Goal: Find specific page/section: Find specific page/section

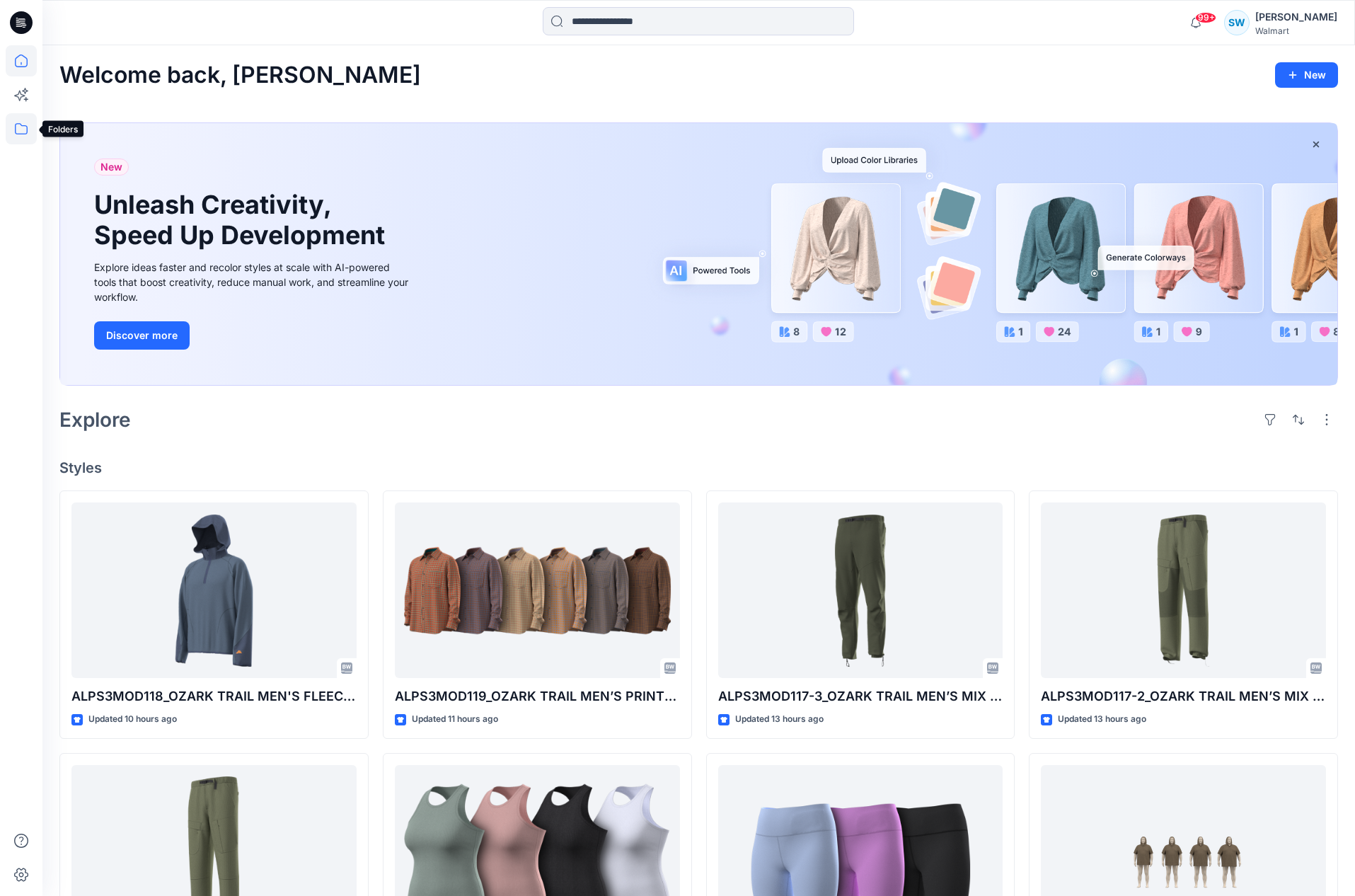
click at [19, 124] on icon at bounding box center [22, 129] width 13 height 12
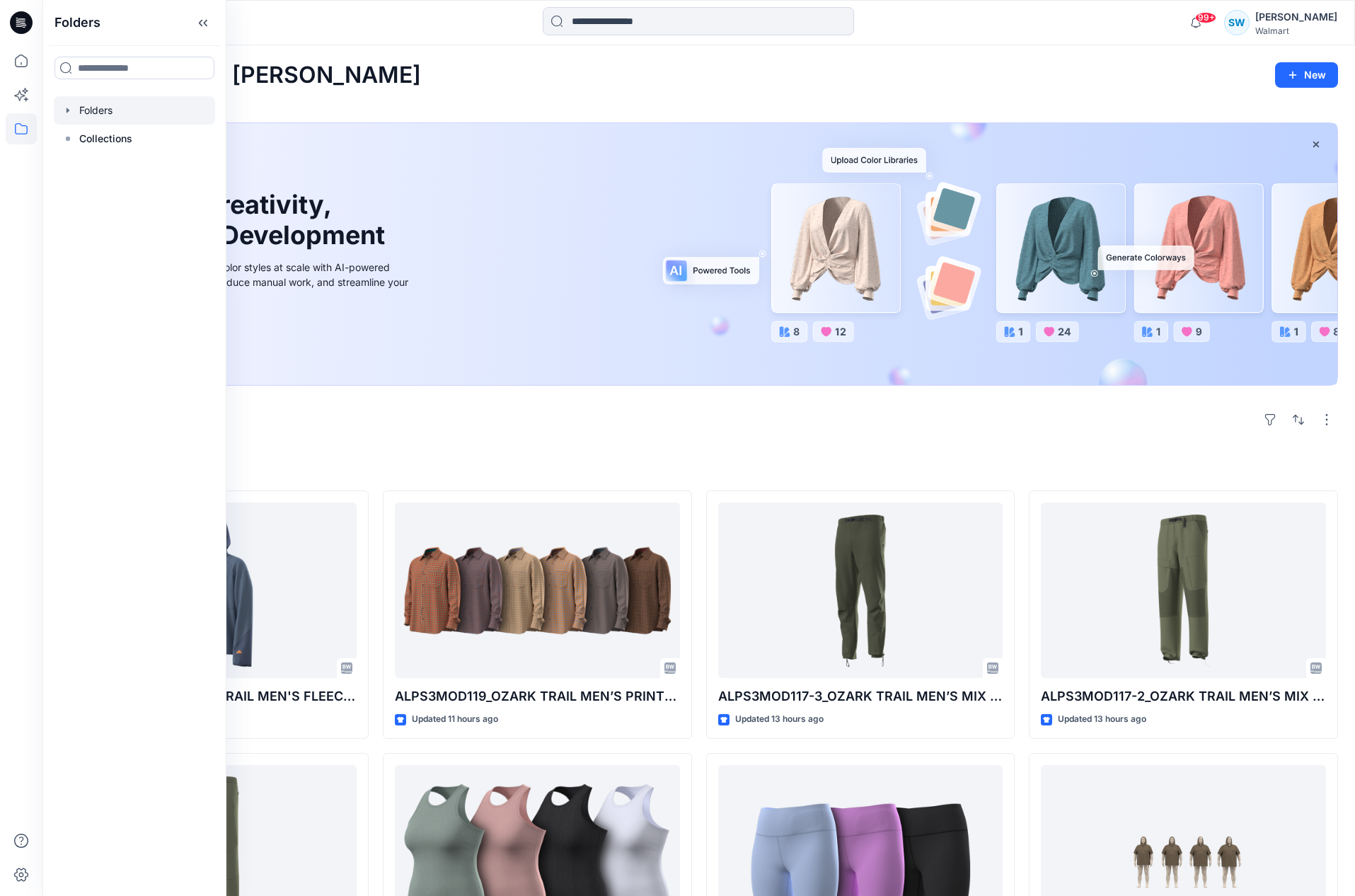
click at [97, 114] on div at bounding box center [134, 110] width 161 height 28
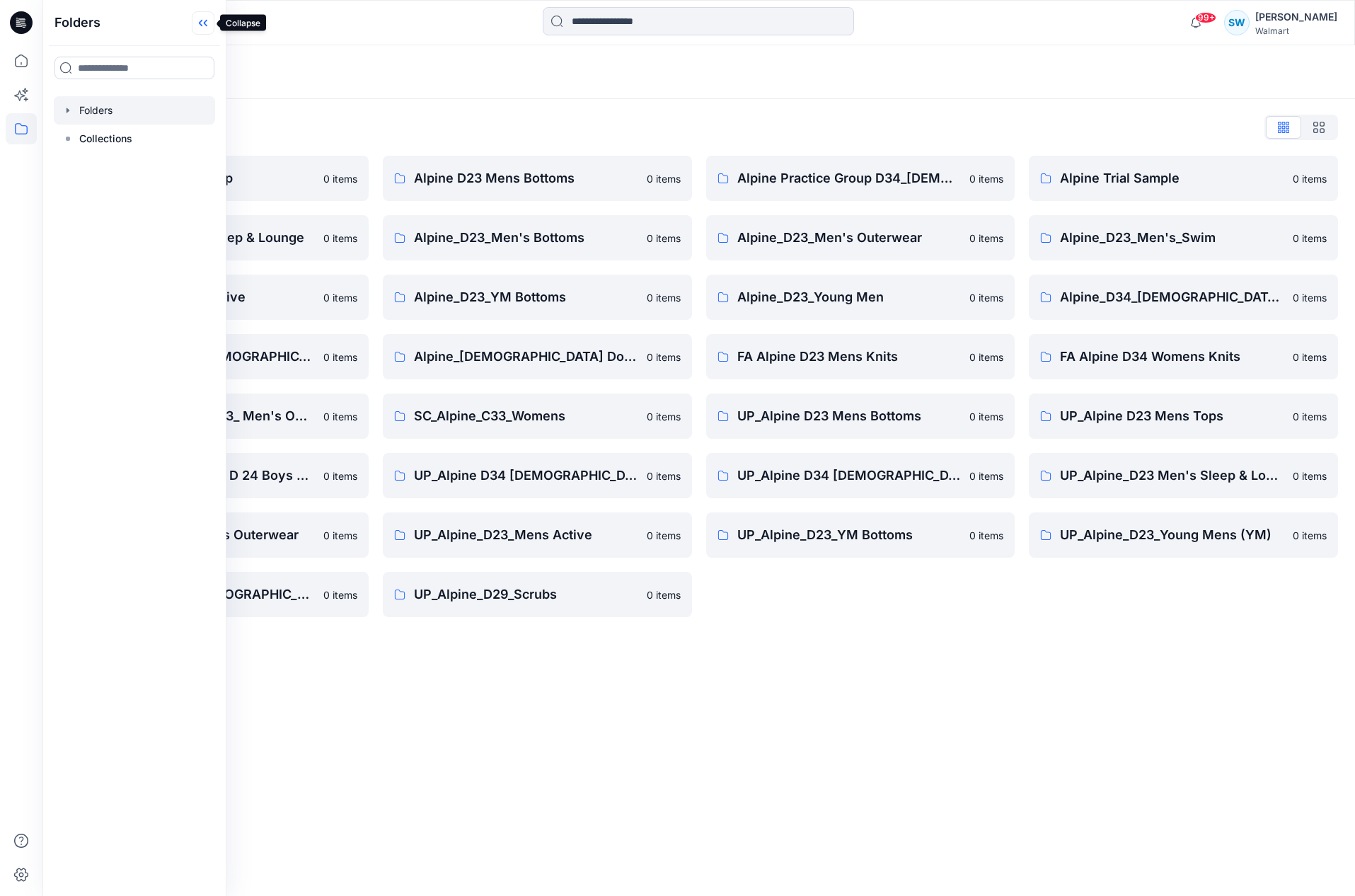
click at [206, 19] on icon at bounding box center [202, 23] width 22 height 23
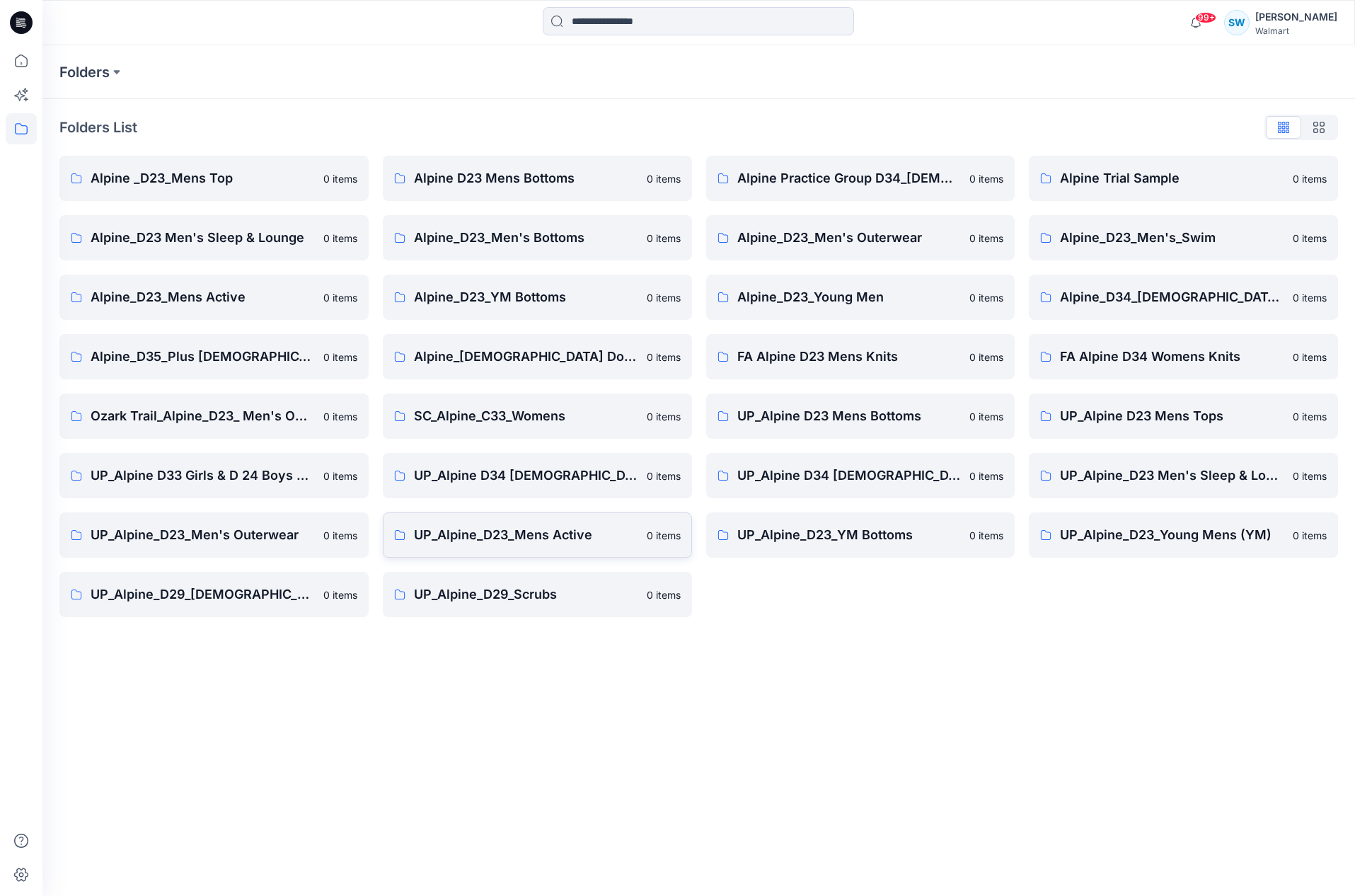
click at [543, 533] on p "UP_Alpine_D23_Mens Active" at bounding box center [525, 535] width 224 height 20
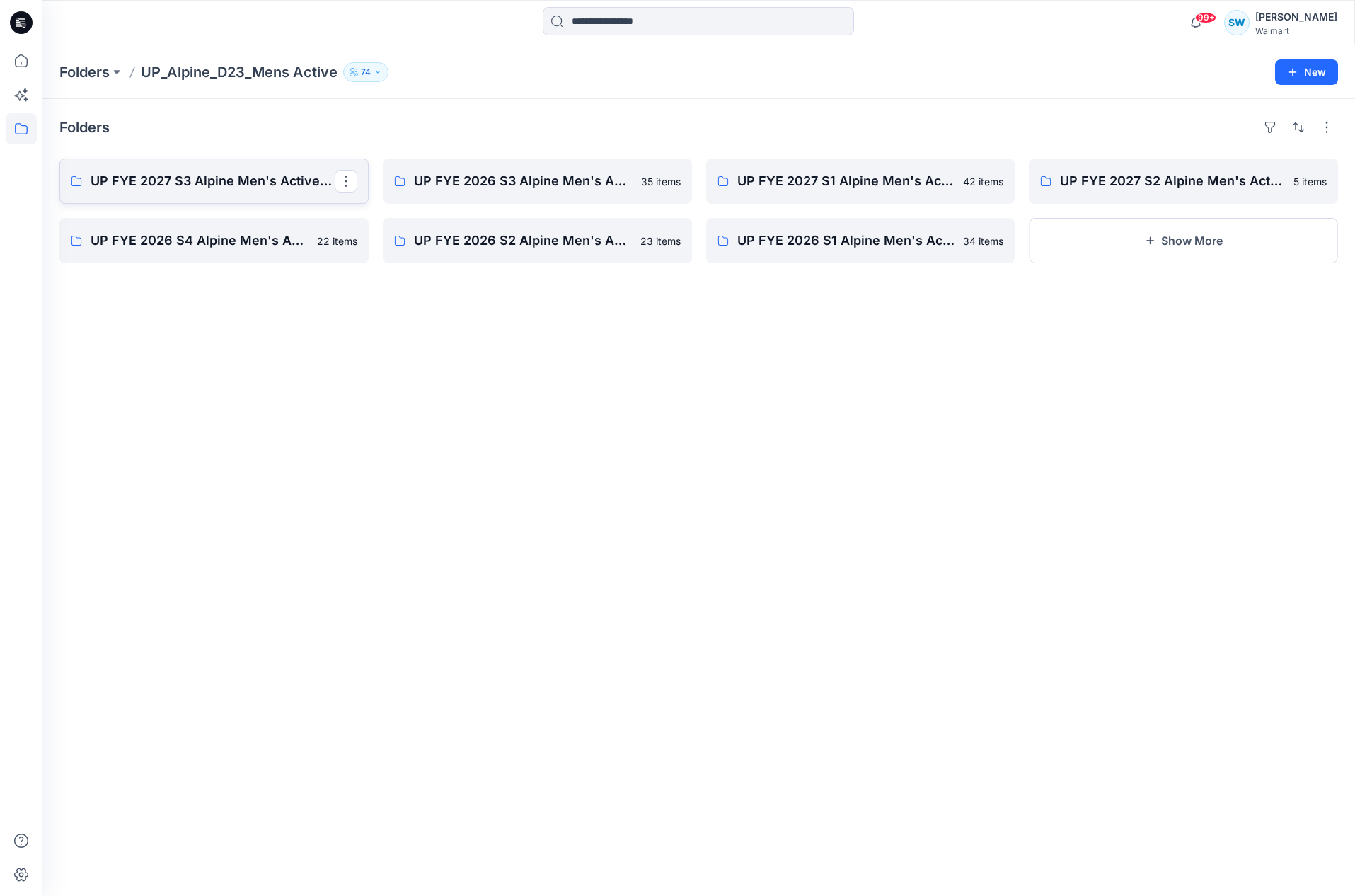
click at [213, 181] on p "UP FYE 2027 S3 Alpine Men's Active Alpine" at bounding box center [212, 181] width 244 height 20
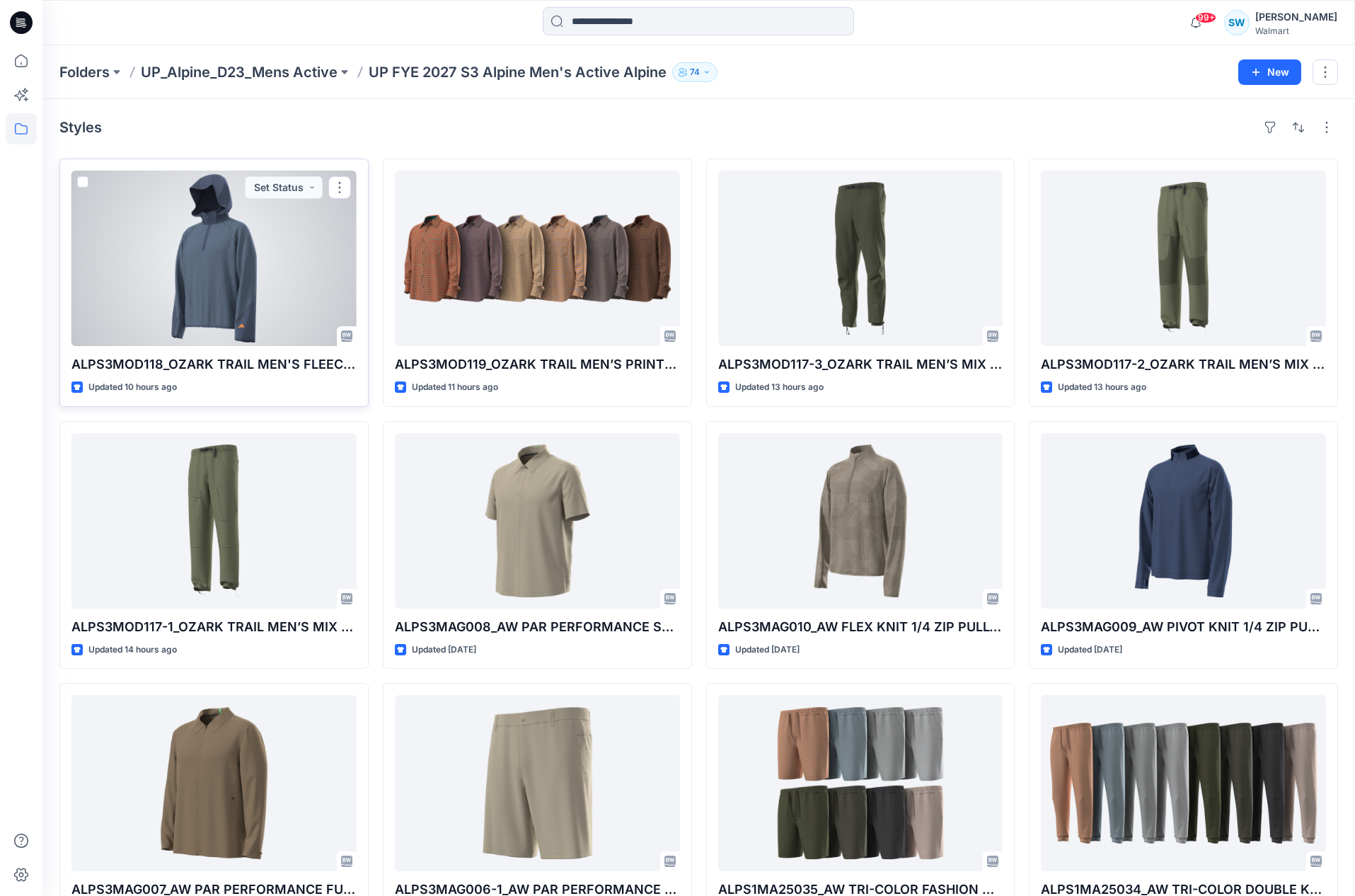
click at [196, 287] on div at bounding box center [213, 258] width 285 height 175
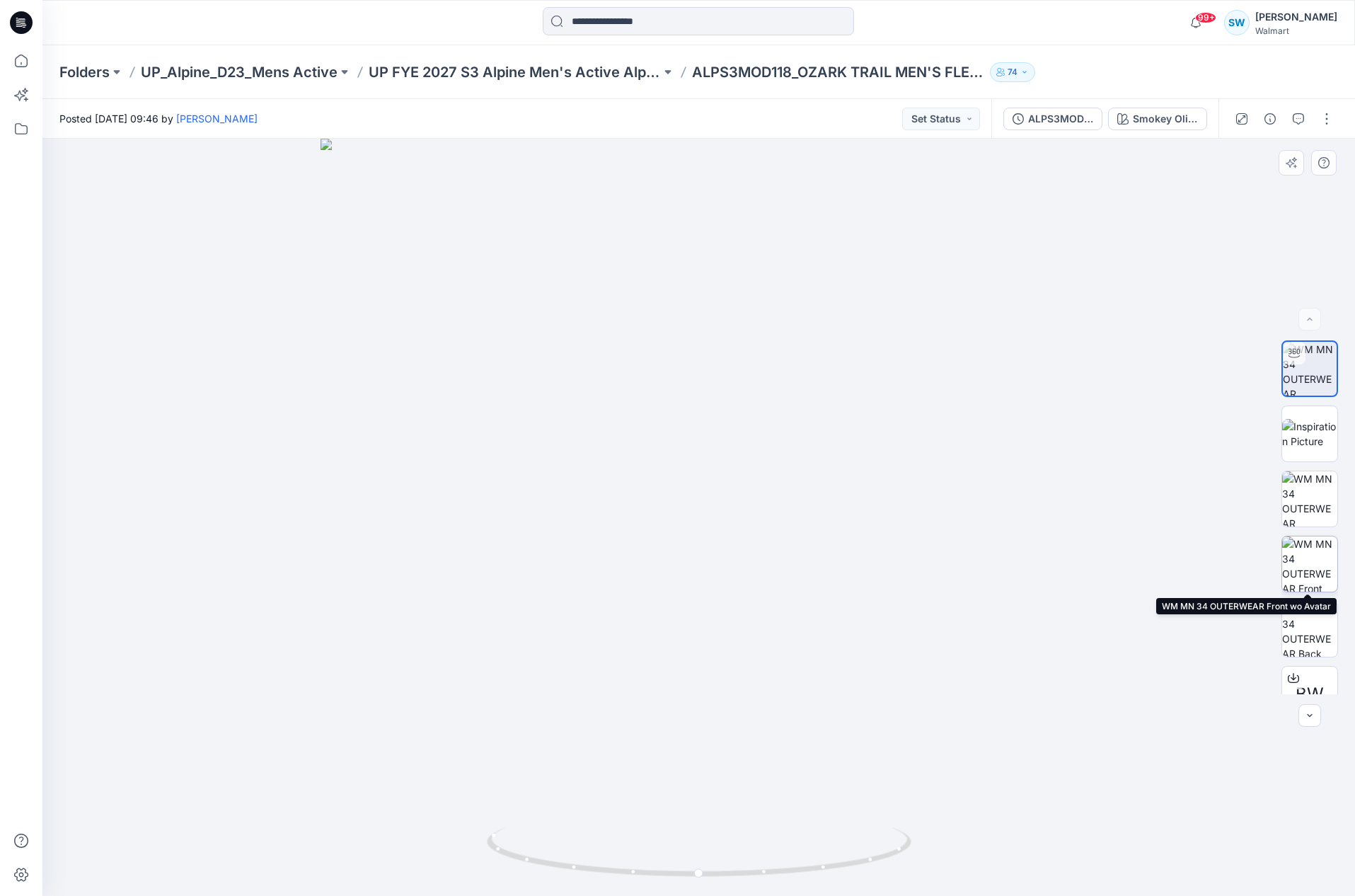
drag, startPoint x: 1309, startPoint y: 554, endPoint x: 1302, endPoint y: 650, distance: 96.3
click at [1309, 555] on img at bounding box center [1309, 563] width 55 height 55
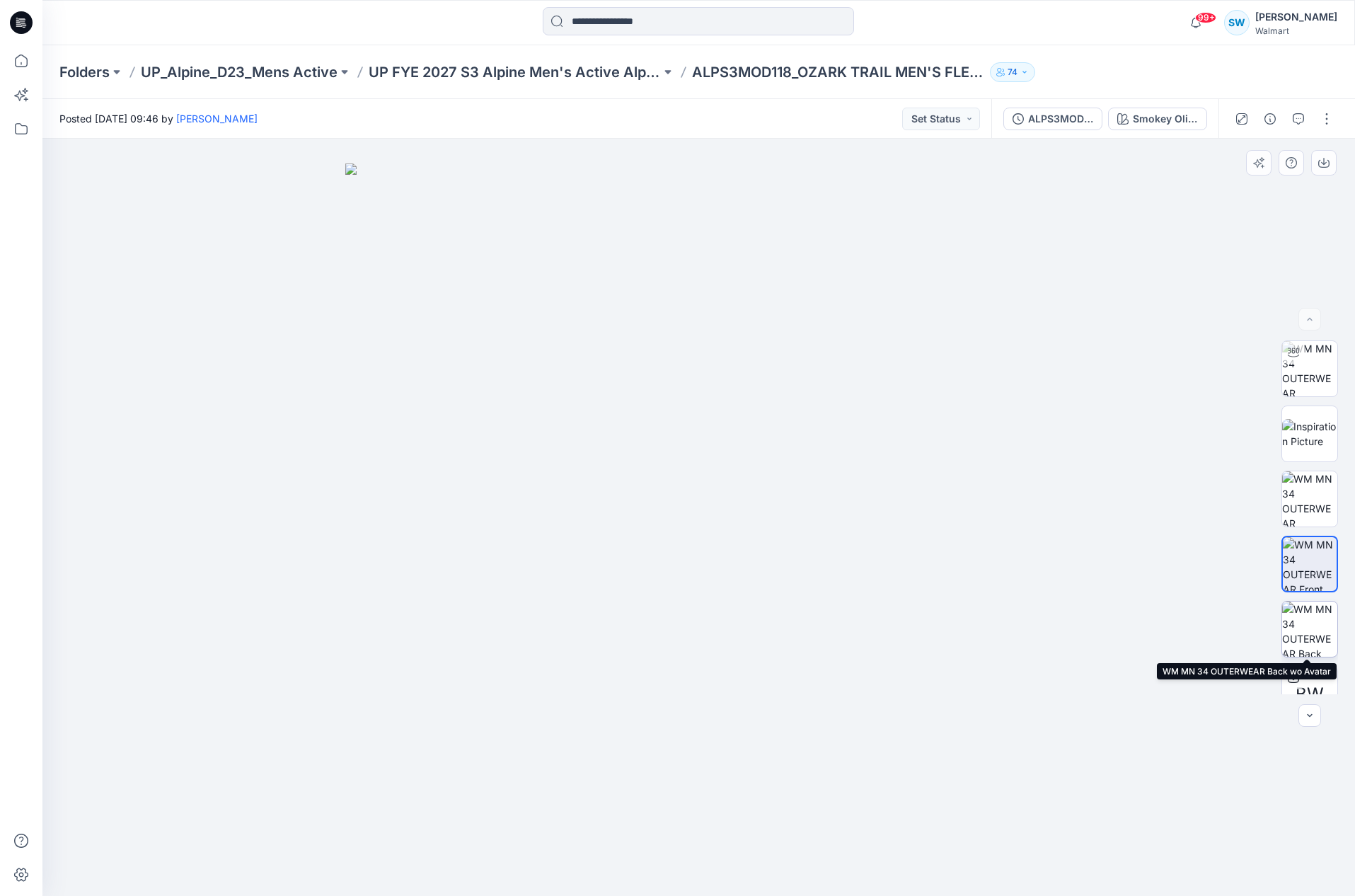
click at [1306, 632] on img at bounding box center [1309, 629] width 55 height 55
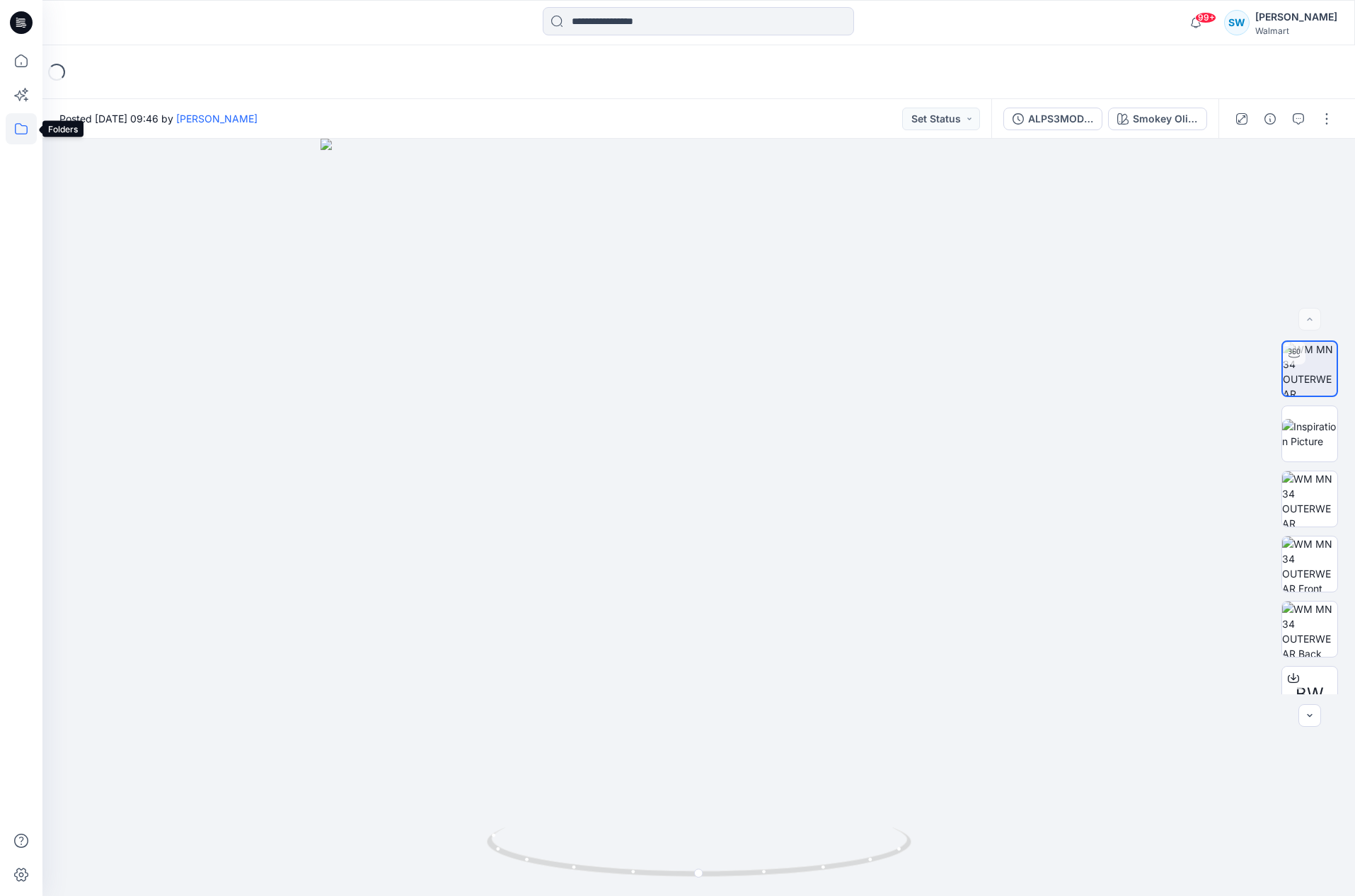
click at [18, 125] on icon at bounding box center [21, 129] width 31 height 31
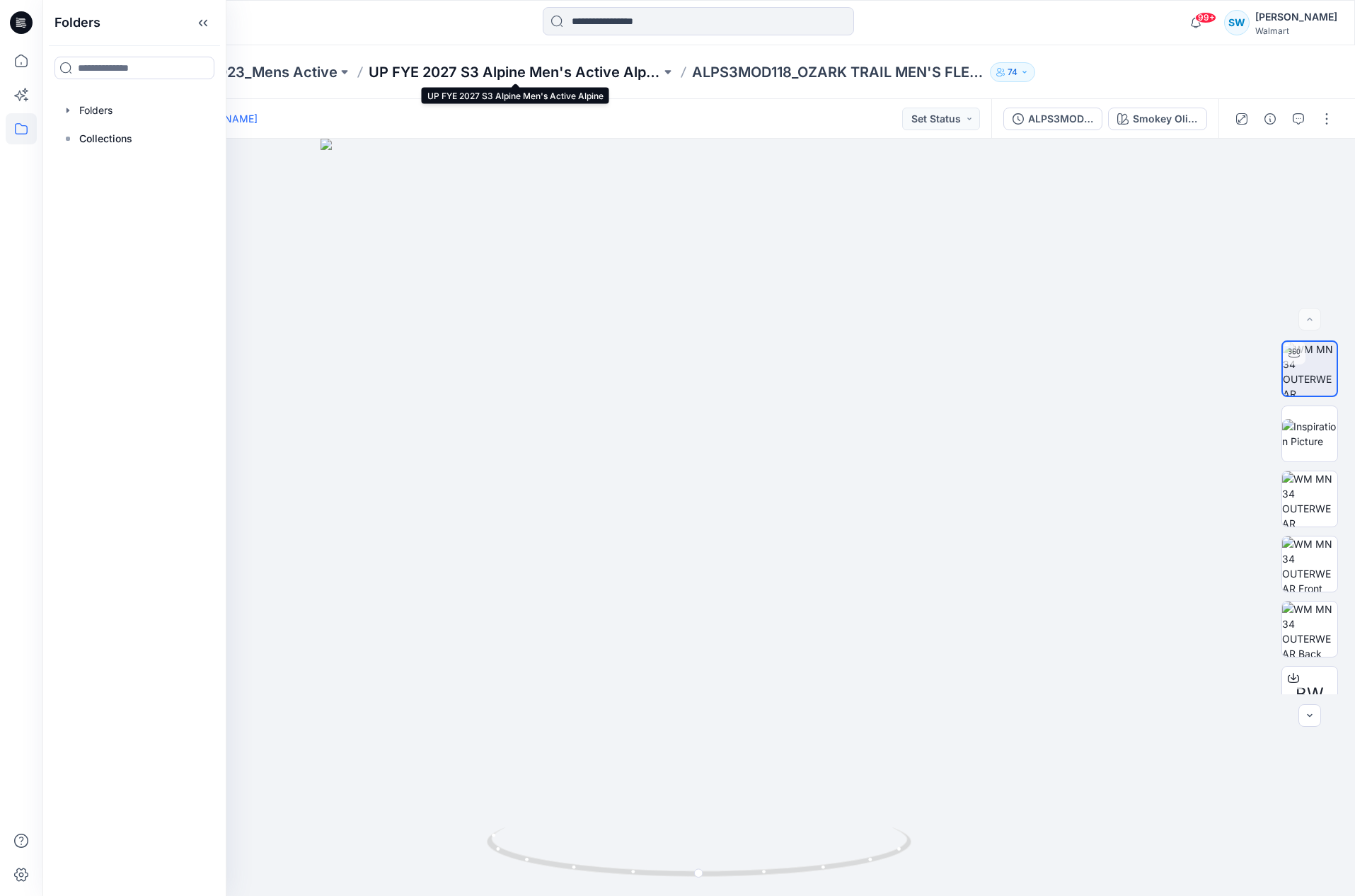
click at [486, 67] on p "UP FYE 2027 S3 Alpine Men's Active Alpine" at bounding box center [515, 72] width 292 height 20
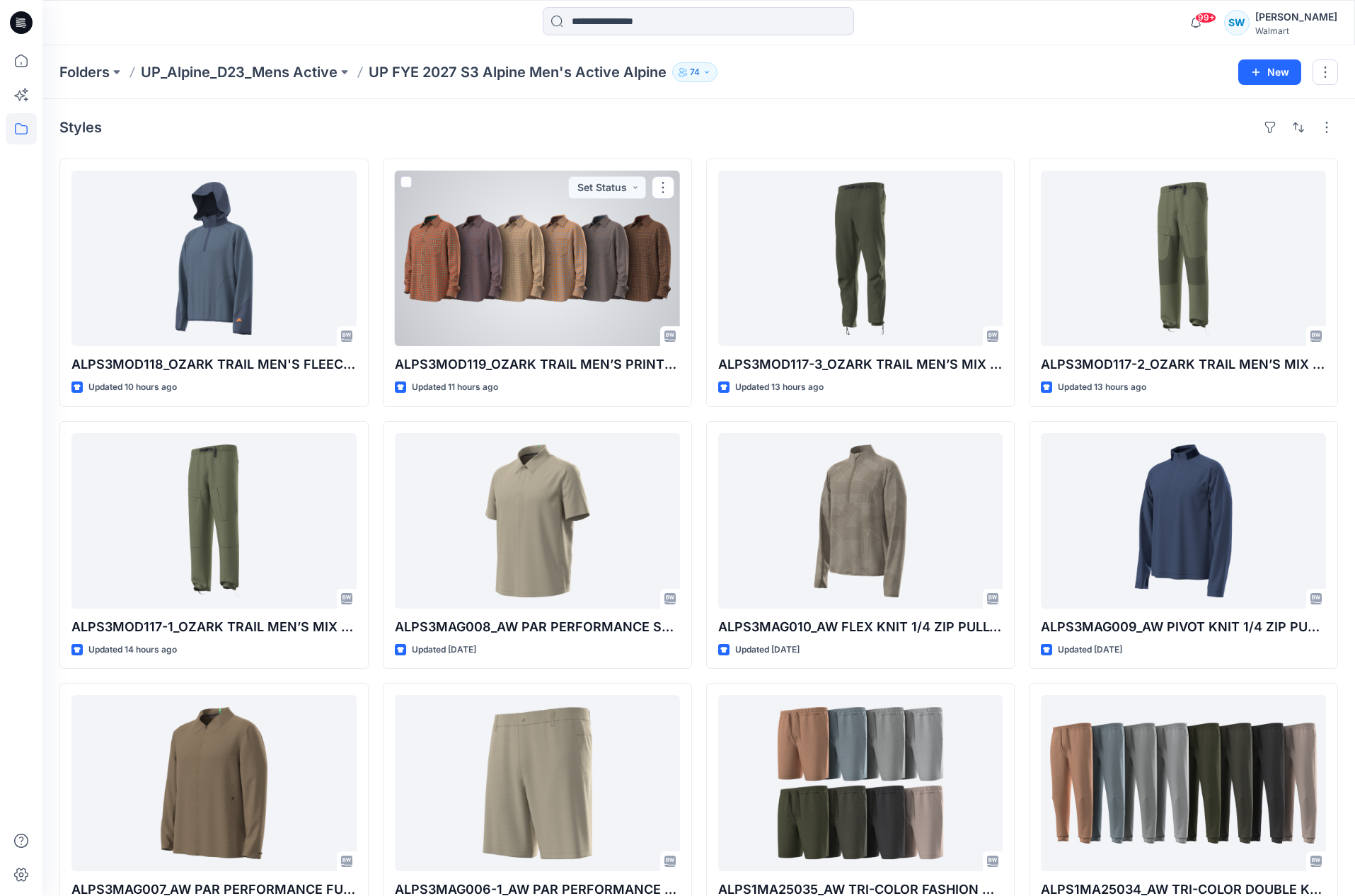
click at [567, 253] on div at bounding box center [537, 258] width 285 height 175
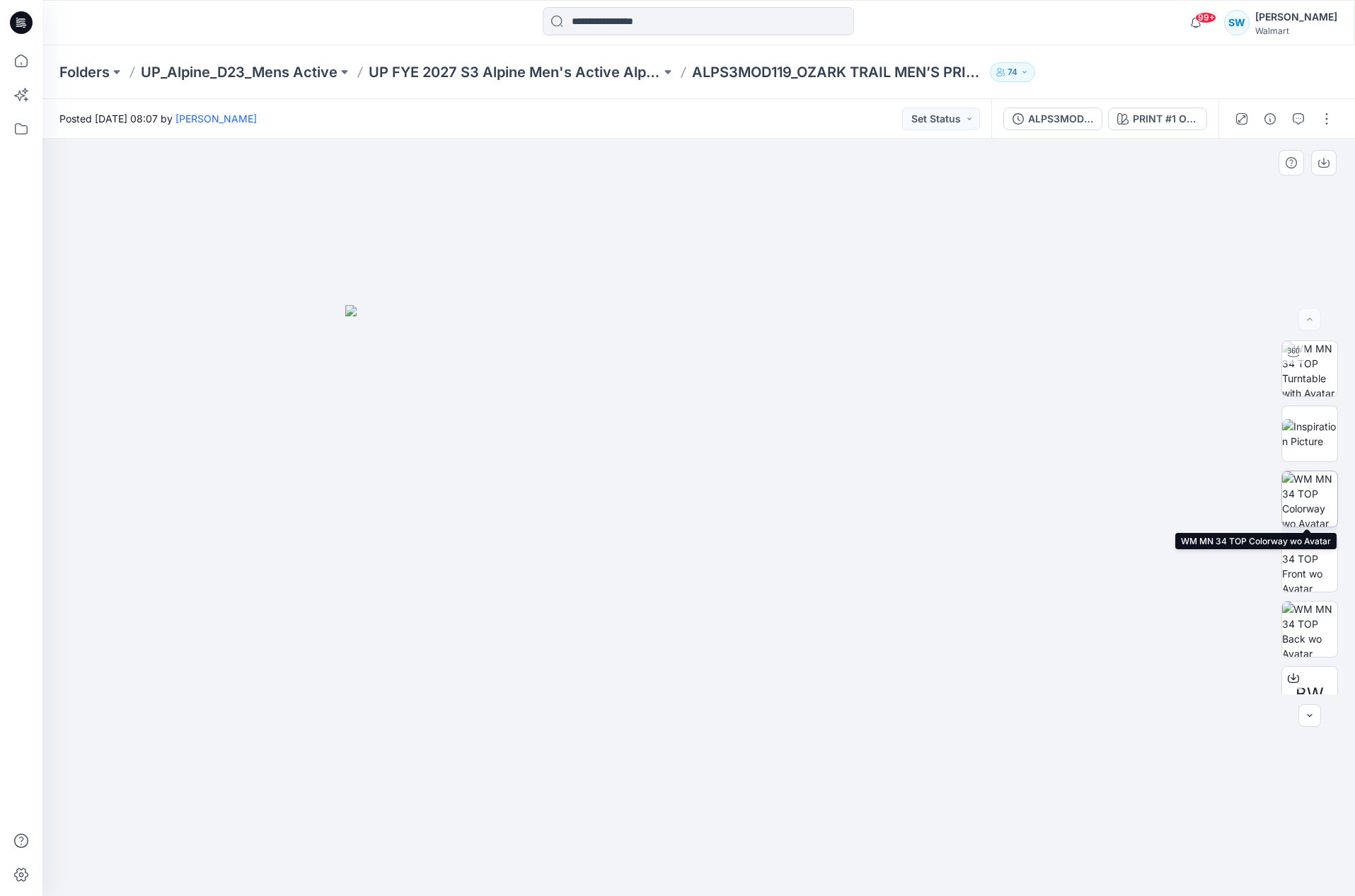
click at [1315, 492] on img at bounding box center [1309, 498] width 55 height 55
click at [1306, 564] on img at bounding box center [1309, 563] width 55 height 55
click at [1315, 630] on img at bounding box center [1309, 629] width 55 height 55
click at [1171, 118] on div "PRINT #1 OPTA" at bounding box center [1165, 119] width 65 height 15
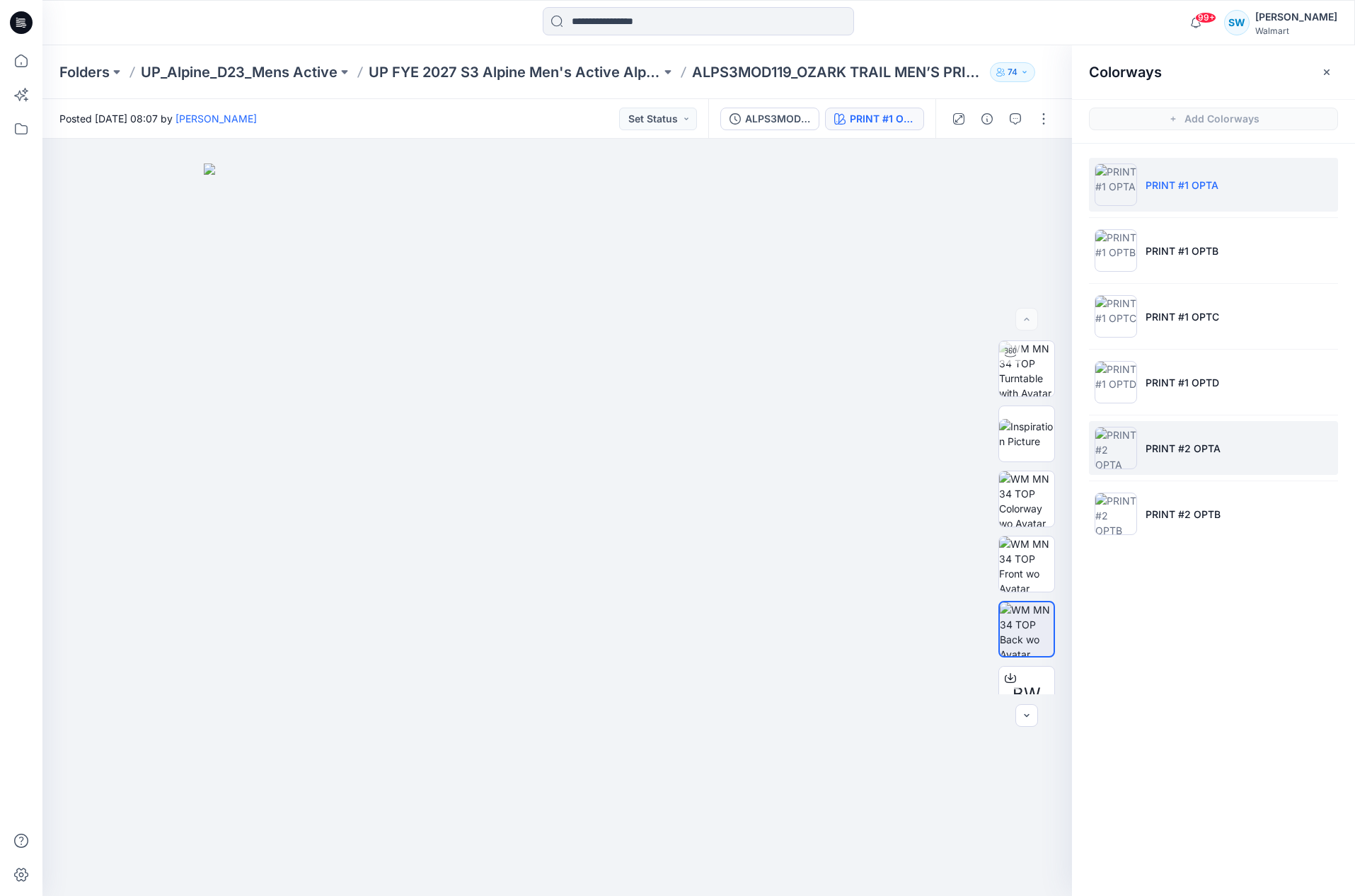
click at [1160, 444] on p "PRINT #2 OPTA" at bounding box center [1183, 448] width 75 height 15
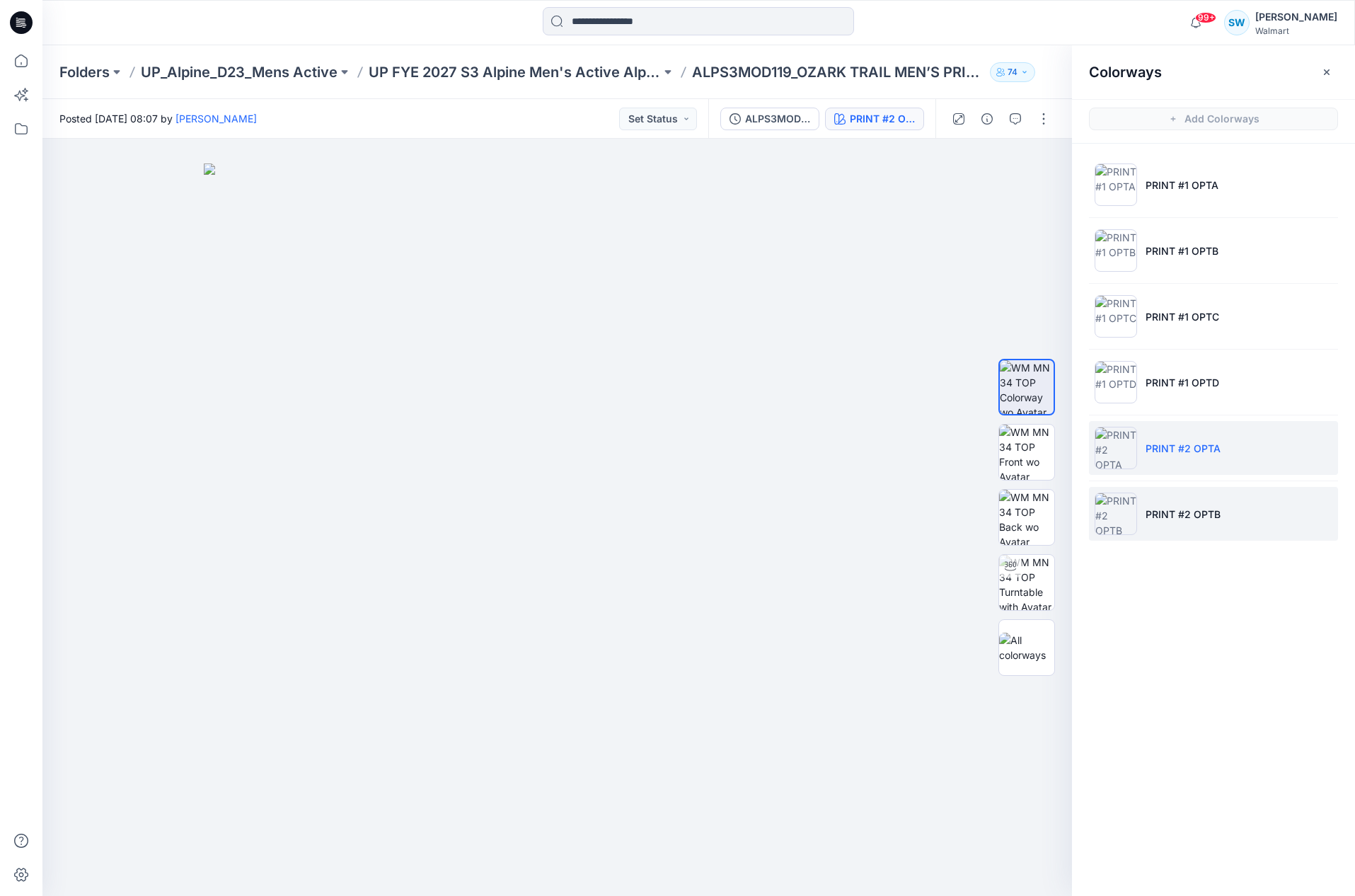
click at [1160, 514] on p "PRINT #2 OPTB" at bounding box center [1183, 514] width 75 height 15
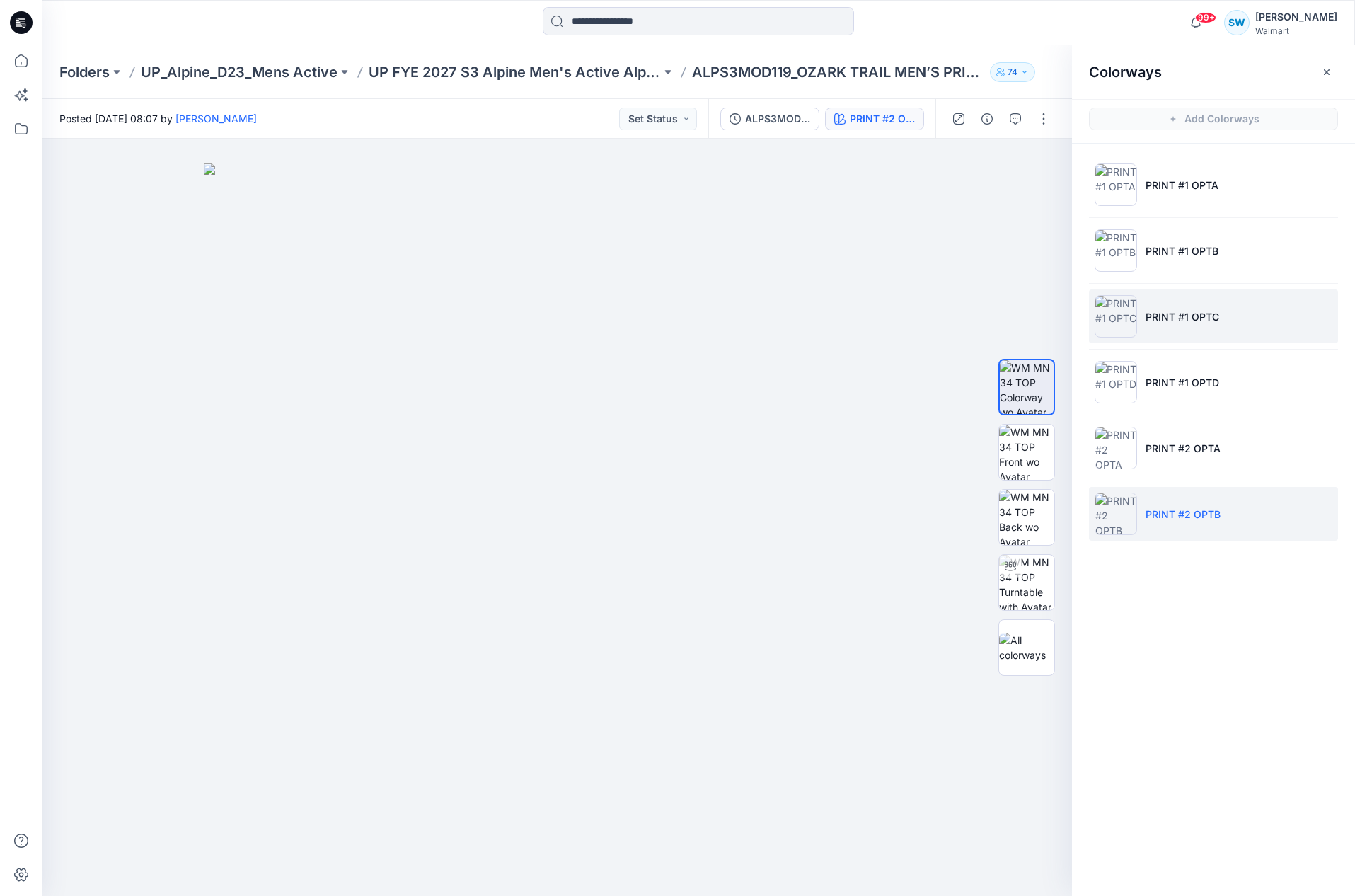
click at [1170, 317] on p "PRINT #1 OPTC" at bounding box center [1183, 317] width 74 height 15
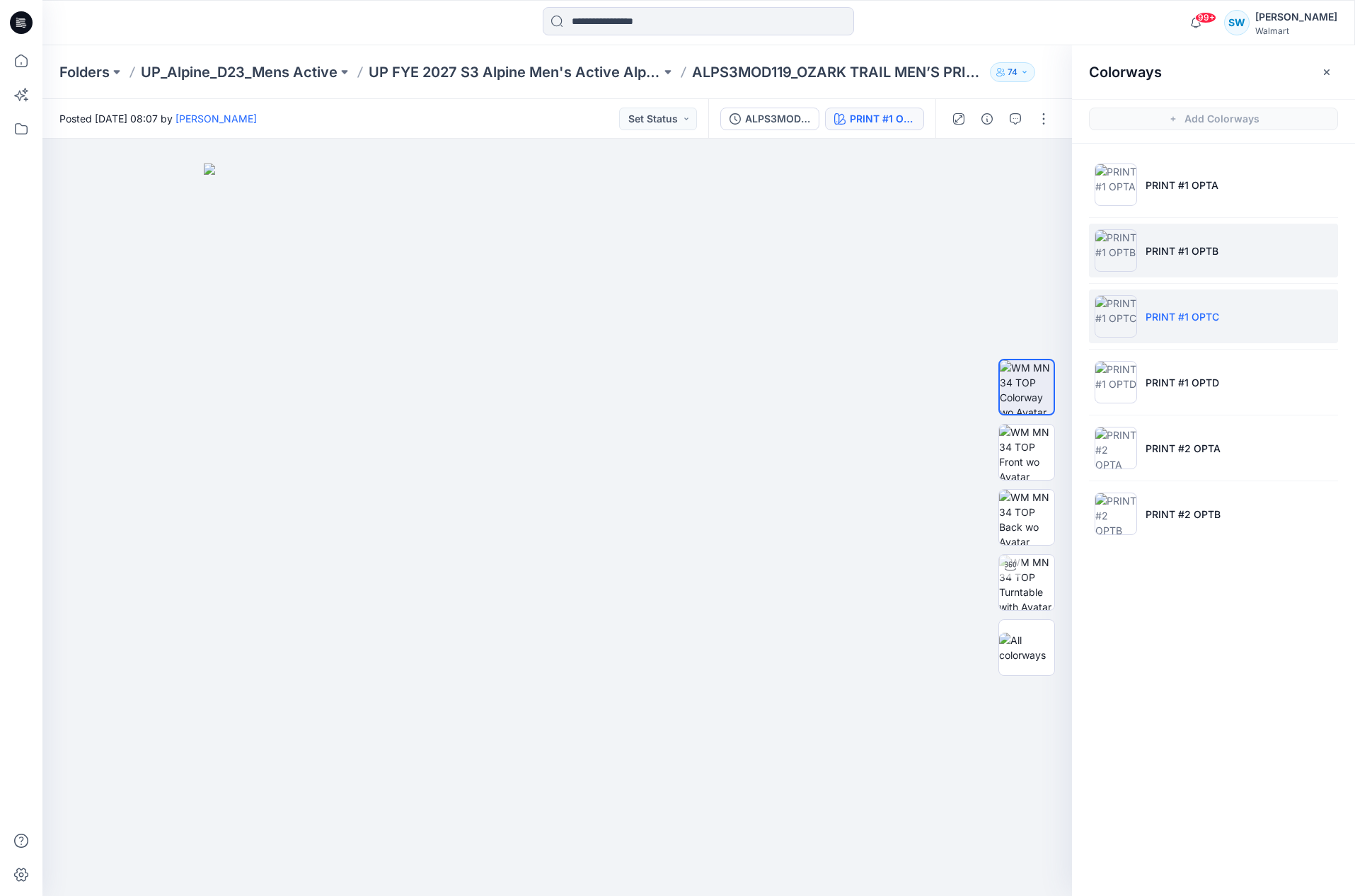
click at [1154, 254] on p "PRINT #1 OPTB" at bounding box center [1182, 251] width 73 height 15
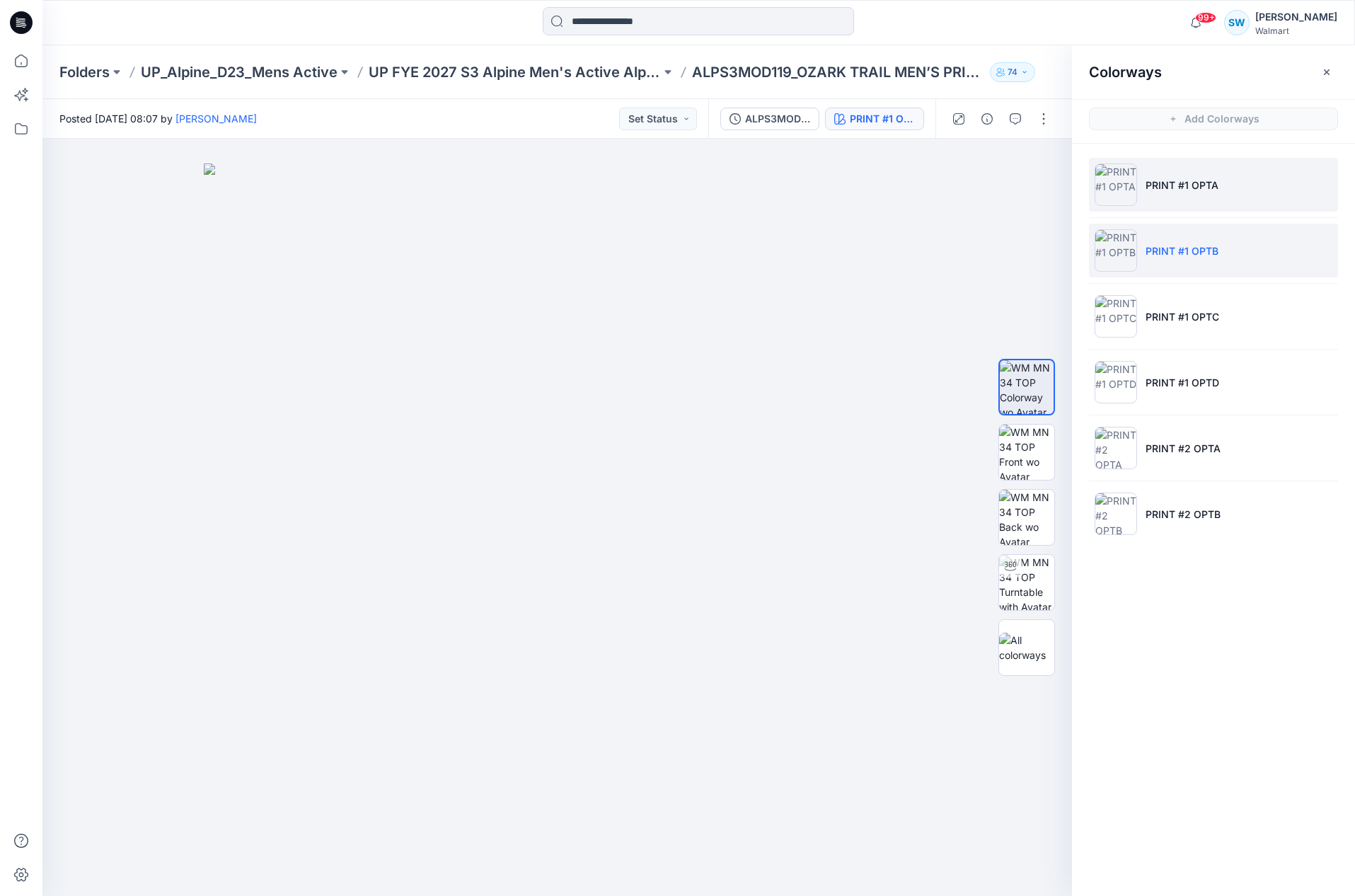
click at [1161, 190] on p "PRINT #1 OPTA" at bounding box center [1182, 184] width 73 height 15
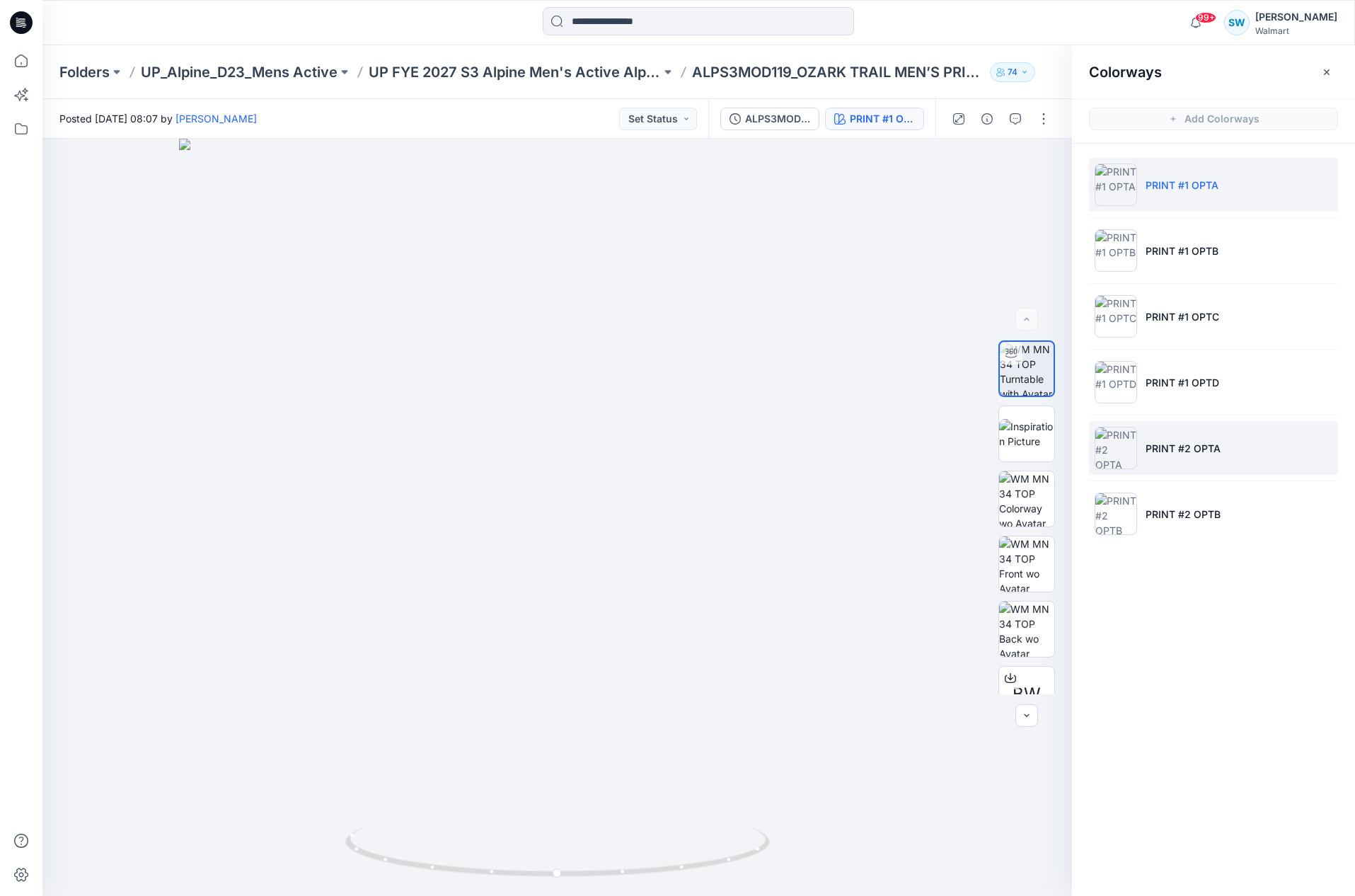
click at [1180, 451] on p "PRINT #2 OPTA" at bounding box center [1183, 448] width 75 height 15
click at [1171, 187] on p "PRINT #1 OPTA" at bounding box center [1182, 184] width 73 height 15
click at [1018, 638] on img at bounding box center [1027, 629] width 55 height 55
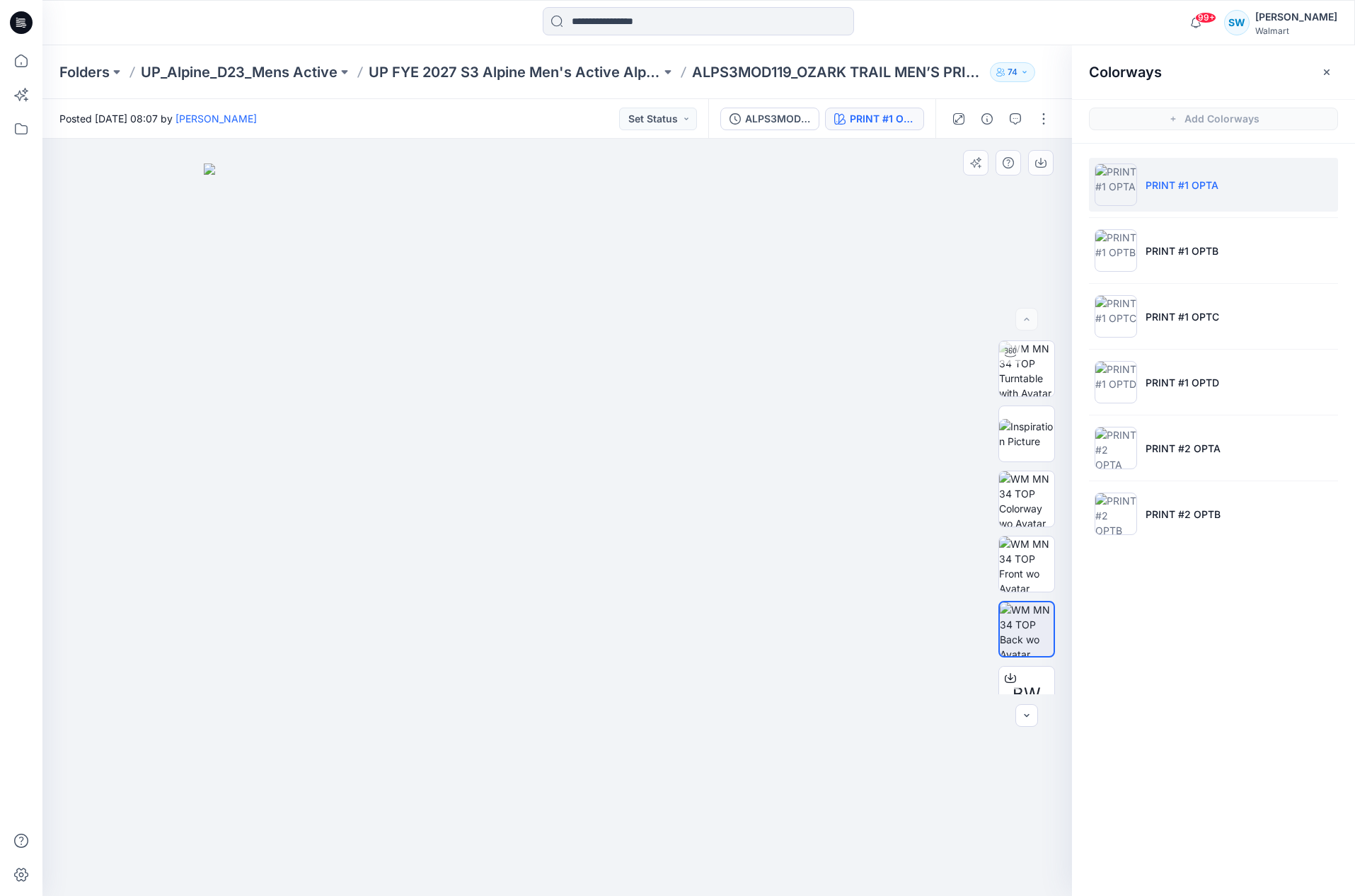
click at [556, 473] on img at bounding box center [558, 530] width 708 height 732
